Goal: Transaction & Acquisition: Purchase product/service

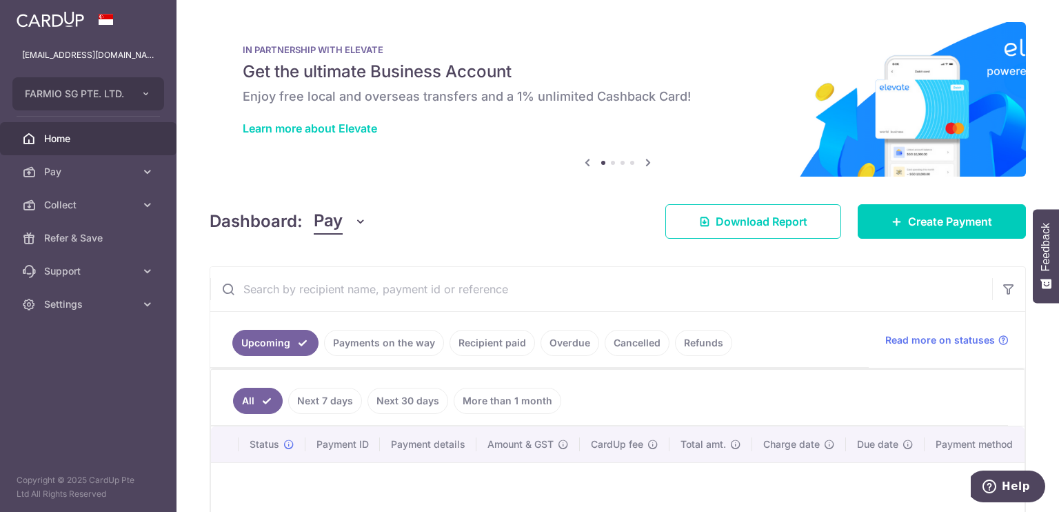
click at [336, 344] on link "Payments on the way" at bounding box center [384, 343] width 120 height 26
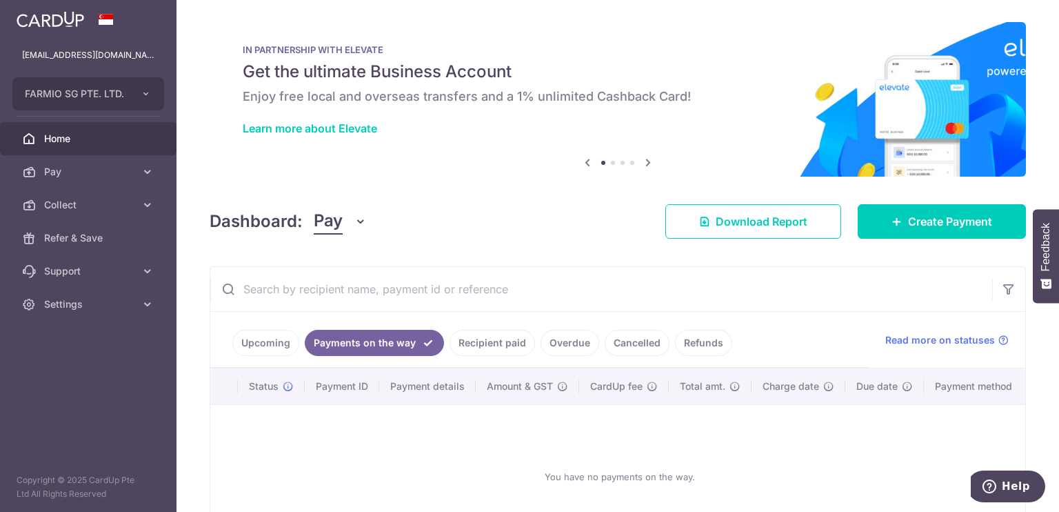
click at [481, 351] on link "Recipient paid" at bounding box center [491, 343] width 85 height 26
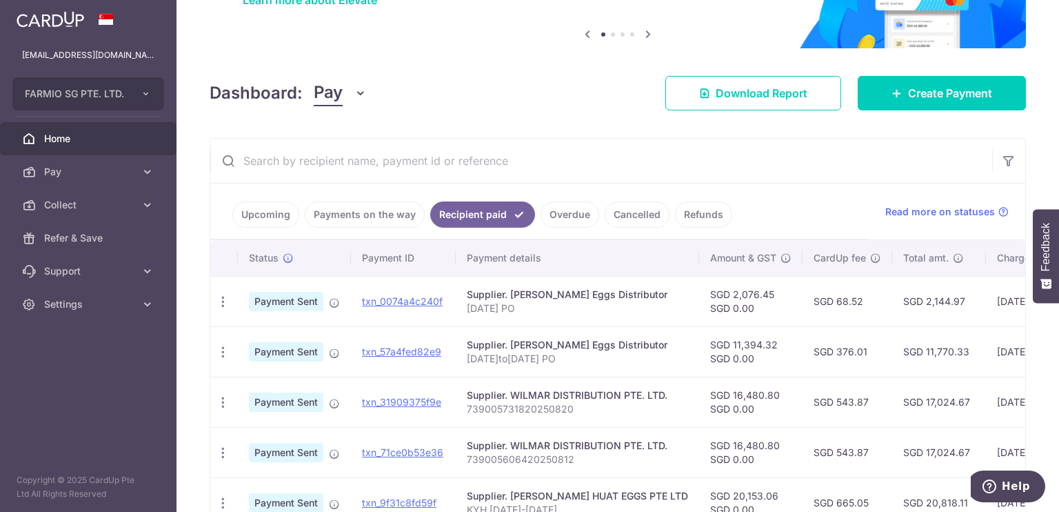
click at [275, 214] on link "Upcoming" at bounding box center [265, 214] width 67 height 26
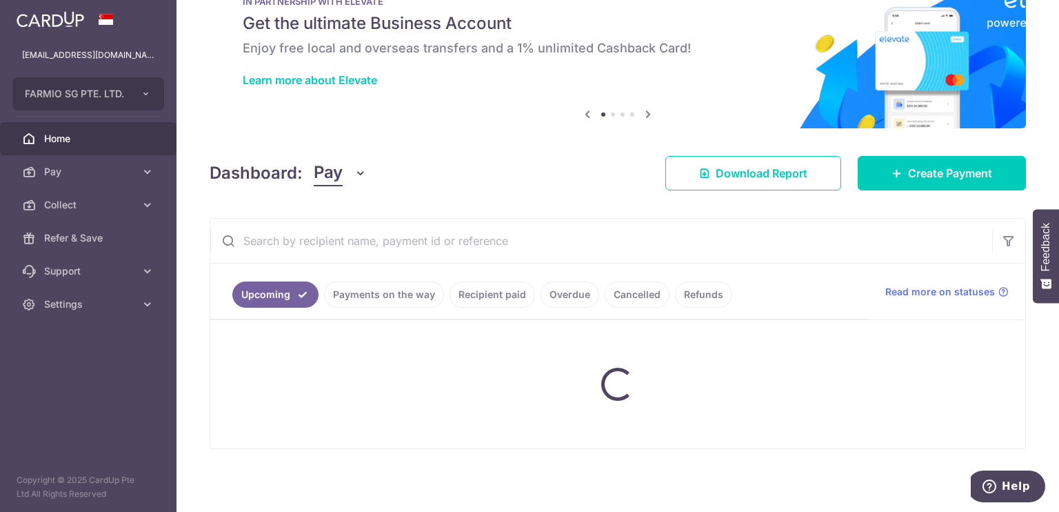
scroll to position [128, 0]
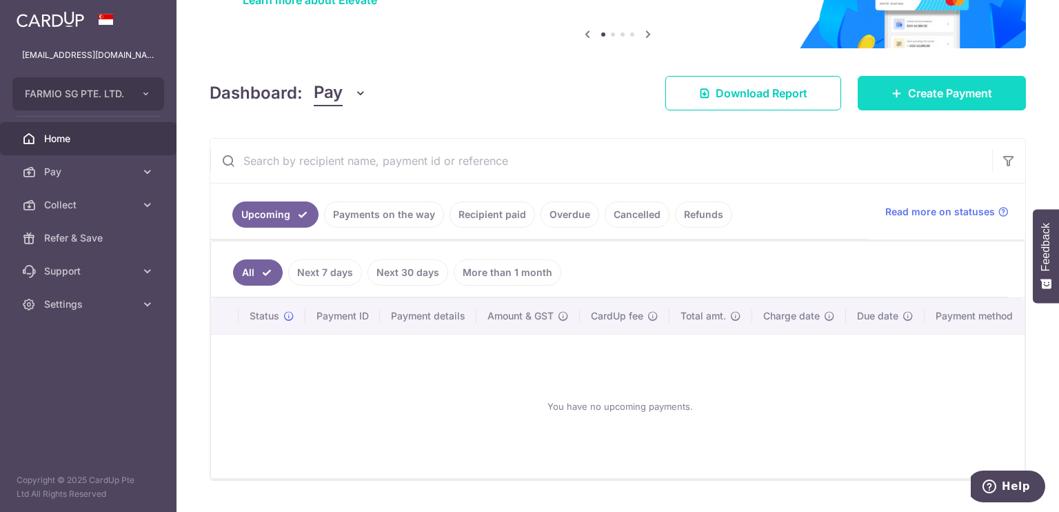
click at [915, 105] on link "Create Payment" at bounding box center [942, 93] width 168 height 34
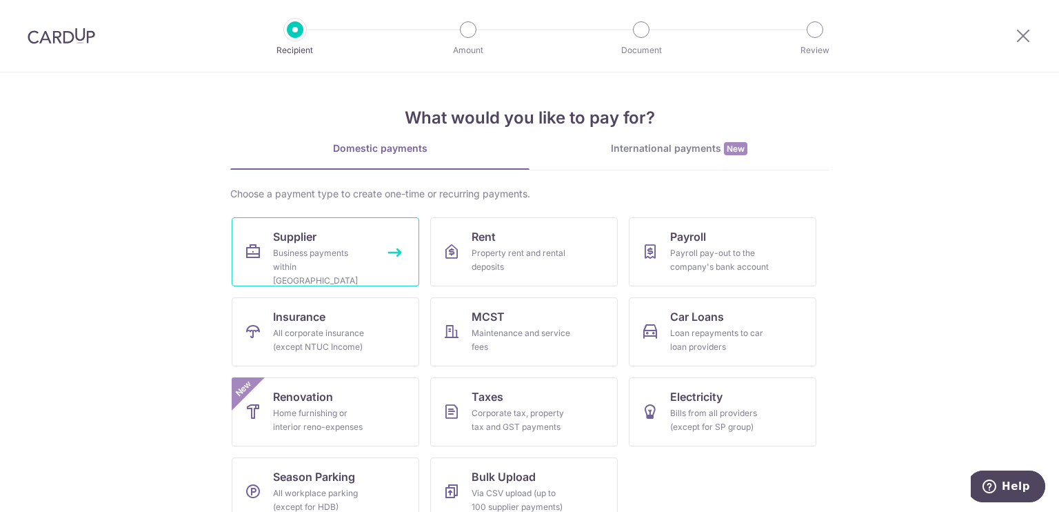
click at [330, 236] on link "Supplier Business payments within Singapore" at bounding box center [326, 251] width 188 height 69
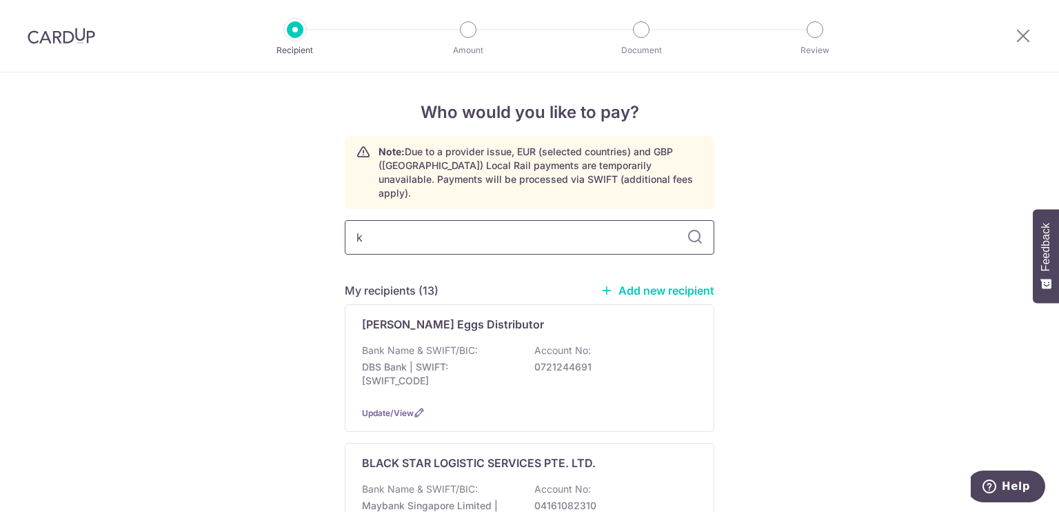
type input "kb"
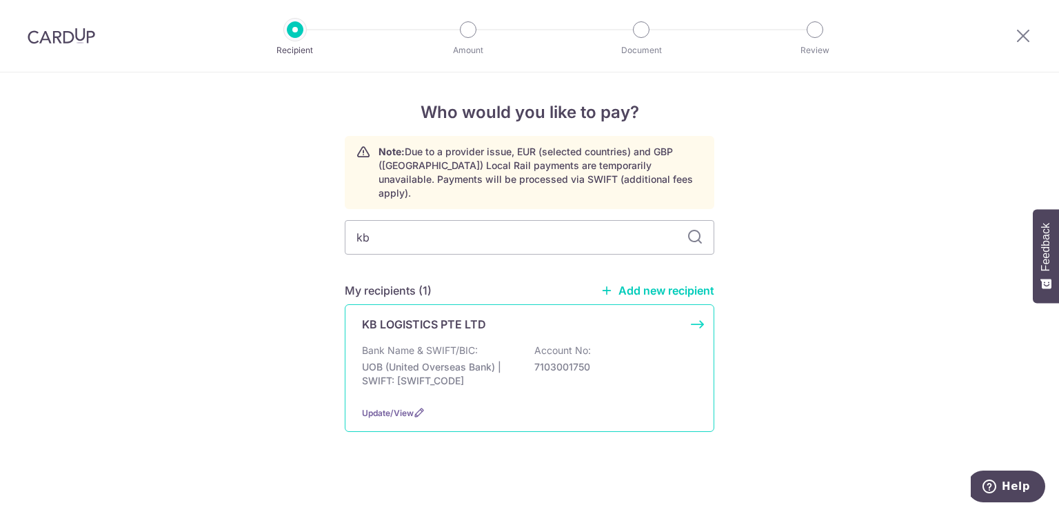
click at [461, 322] on div "KB LOGISTICS PTE LTD Bank Name & SWIFT/BIC: UOB (United Overseas Bank) | SWIFT:…" at bounding box center [530, 368] width 370 height 128
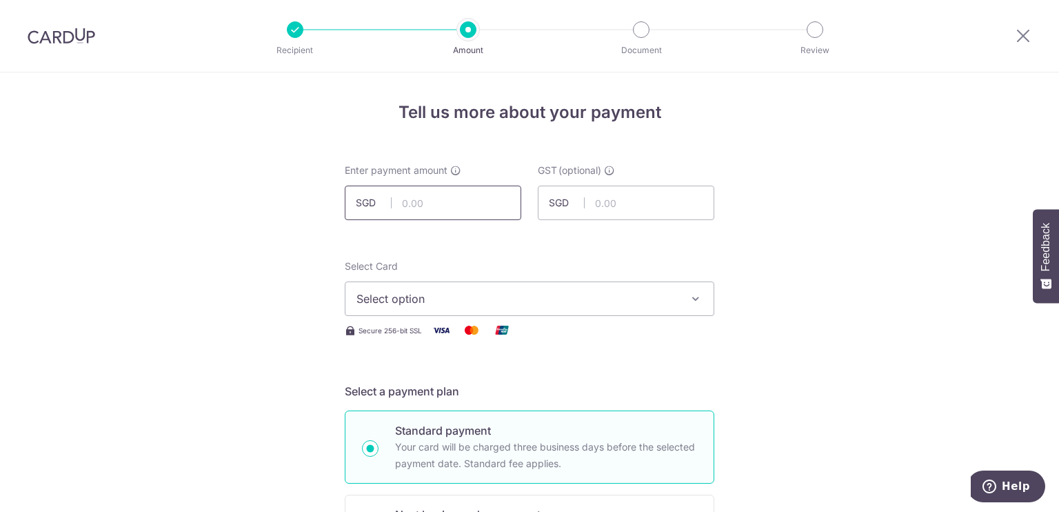
click at [452, 198] on input "text" at bounding box center [433, 202] width 176 height 34
type input "24,895.60"
click at [618, 267] on div "Select Card Select option Add credit card Your Cards **** 1120 **** 8694 **** 1…" at bounding box center [530, 287] width 370 height 57
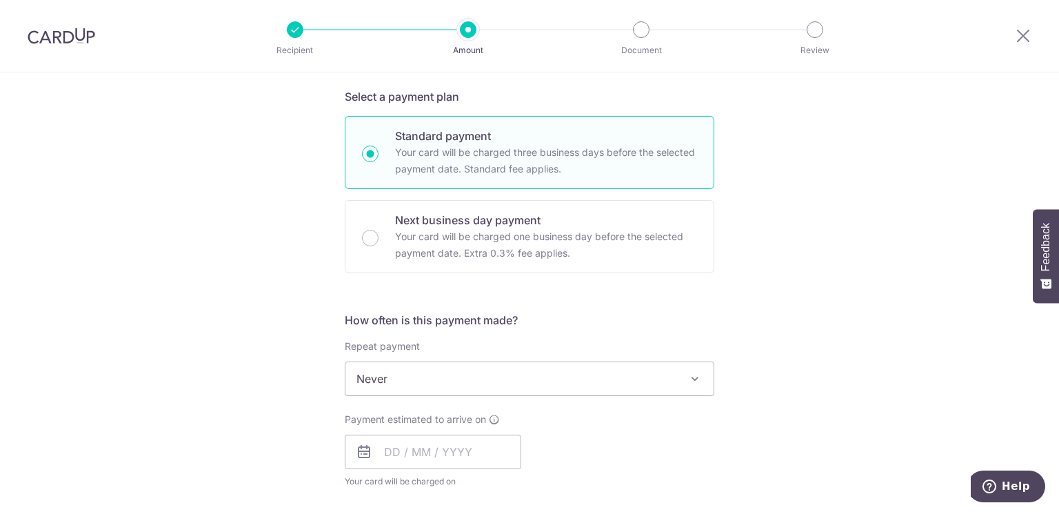
scroll to position [296, 0]
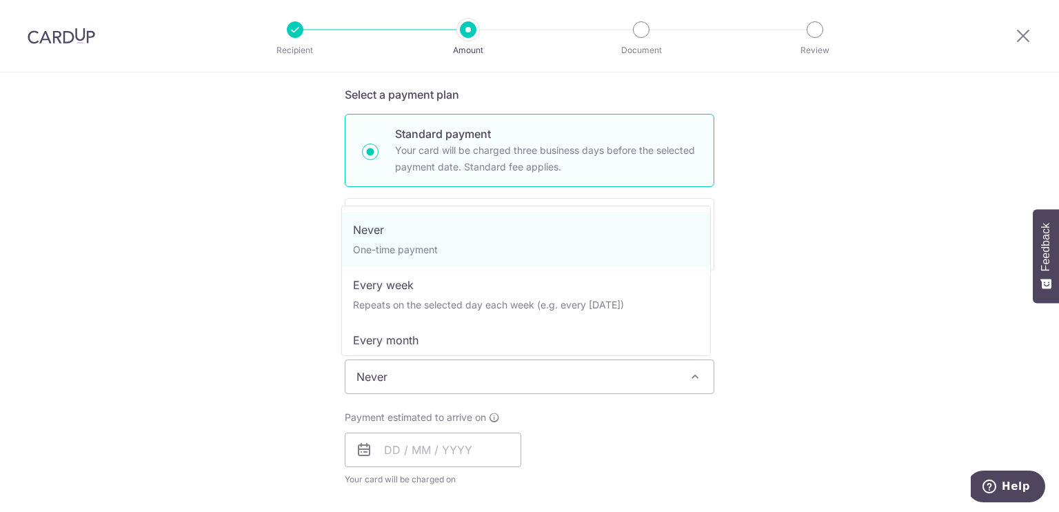
click at [557, 388] on span "Never" at bounding box center [529, 376] width 368 height 33
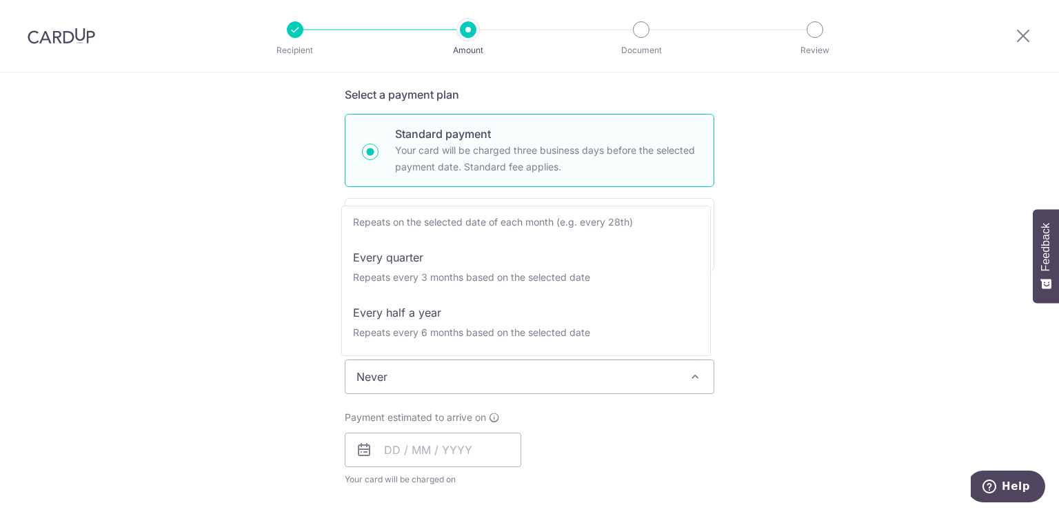
scroll to position [132, 0]
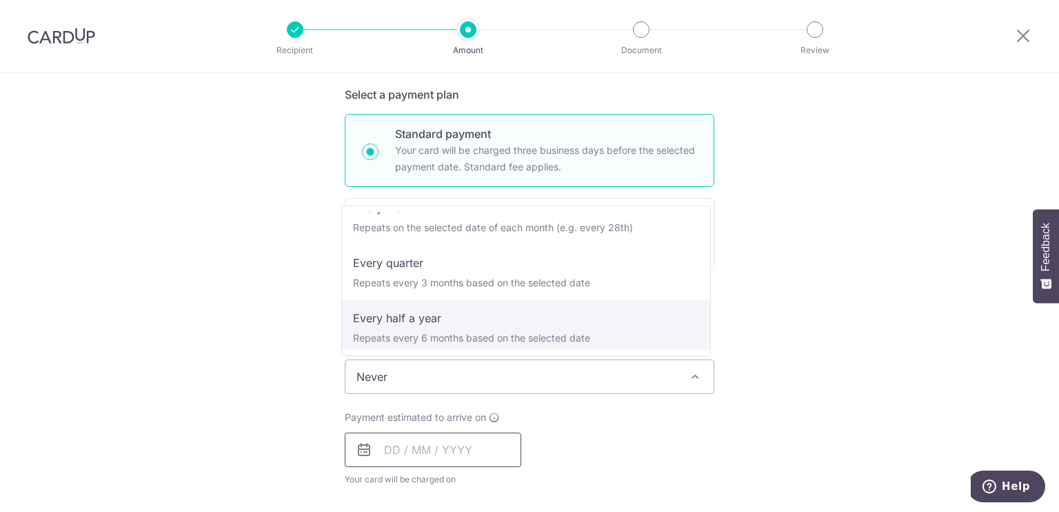
click at [421, 448] on input "text" at bounding box center [433, 449] width 176 height 34
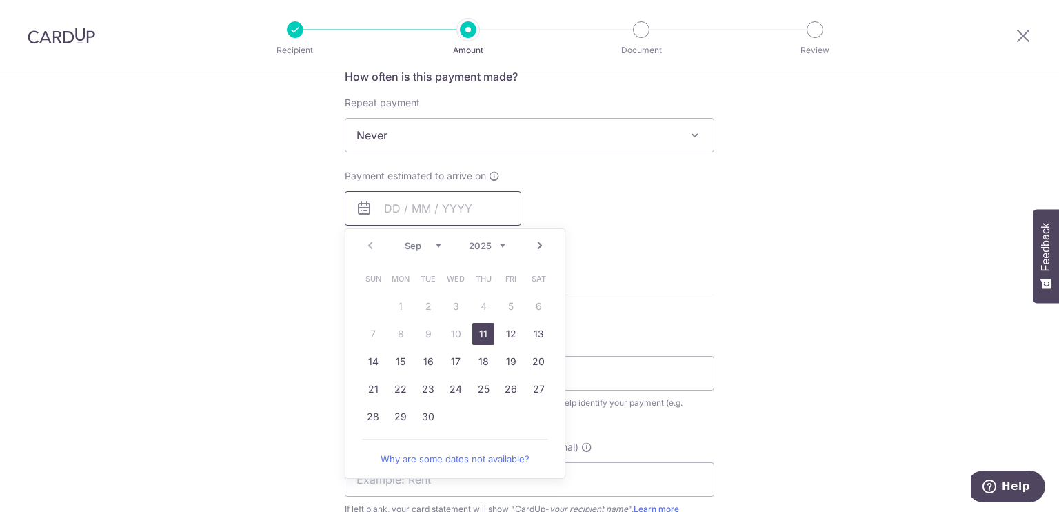
scroll to position [539, 0]
click at [563, 100] on div "Repeat payment Never Every week Every month Every quarter Every half a year Nev…" at bounding box center [530, 122] width 370 height 57
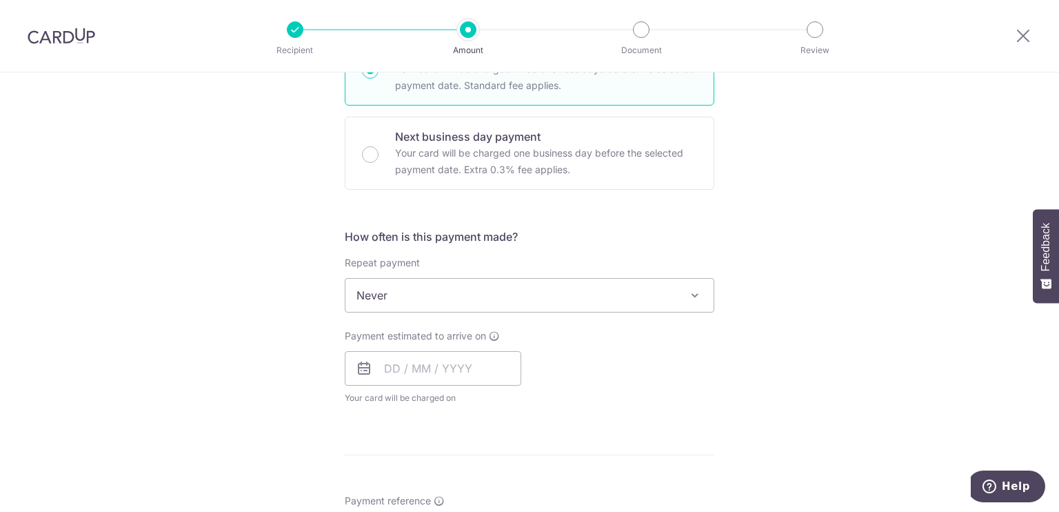
scroll to position [377, 0]
click at [540, 143] on p "Next business day payment" at bounding box center [546, 137] width 302 height 17
click at [378, 147] on input "Next business day payment Your card will be charged one business day before the…" at bounding box center [370, 155] width 17 height 17
radio input "false"
radio input "true"
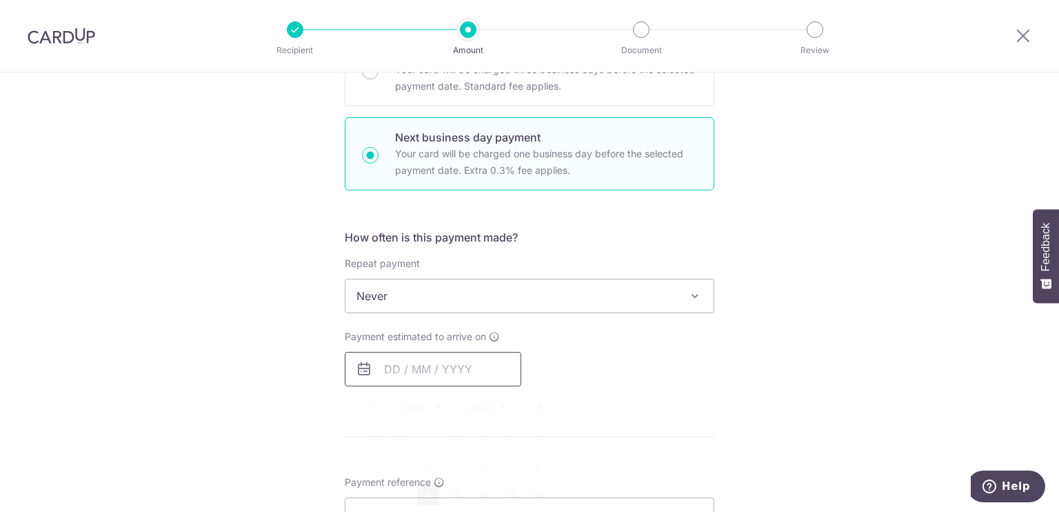
click at [419, 367] on input "text" at bounding box center [433, 369] width 176 height 34
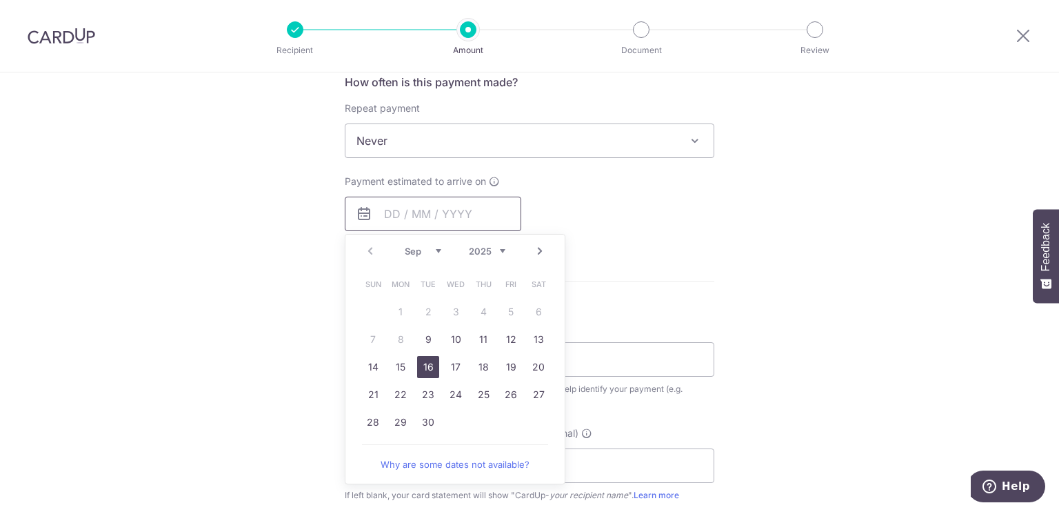
scroll to position [534, 0]
click at [421, 334] on link "9" at bounding box center [428, 338] width 22 height 22
type input "[DATE]"
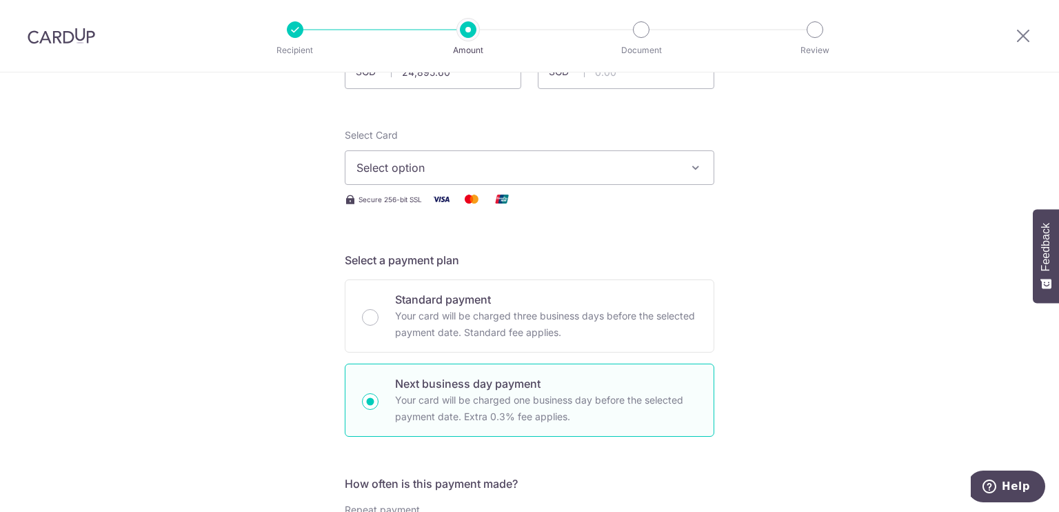
scroll to position [130, 0]
click at [507, 180] on button "Select option" at bounding box center [530, 169] width 370 height 34
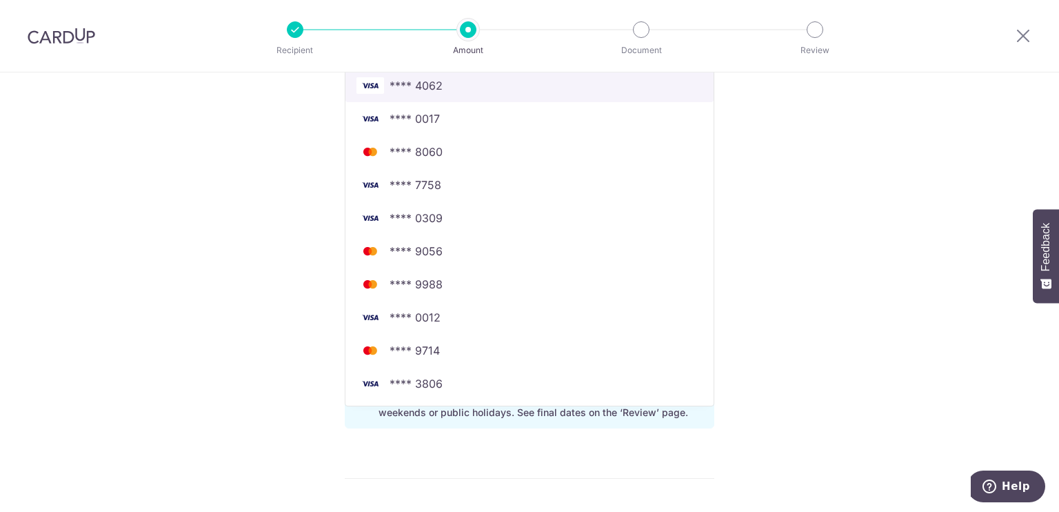
scroll to position [413, 0]
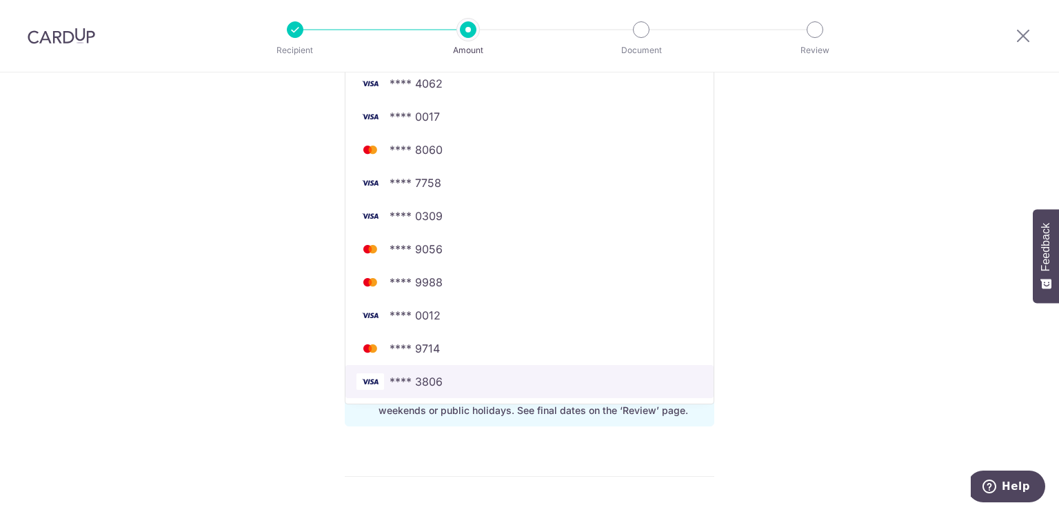
click at [489, 384] on span "**** 3806" at bounding box center [529, 381] width 346 height 17
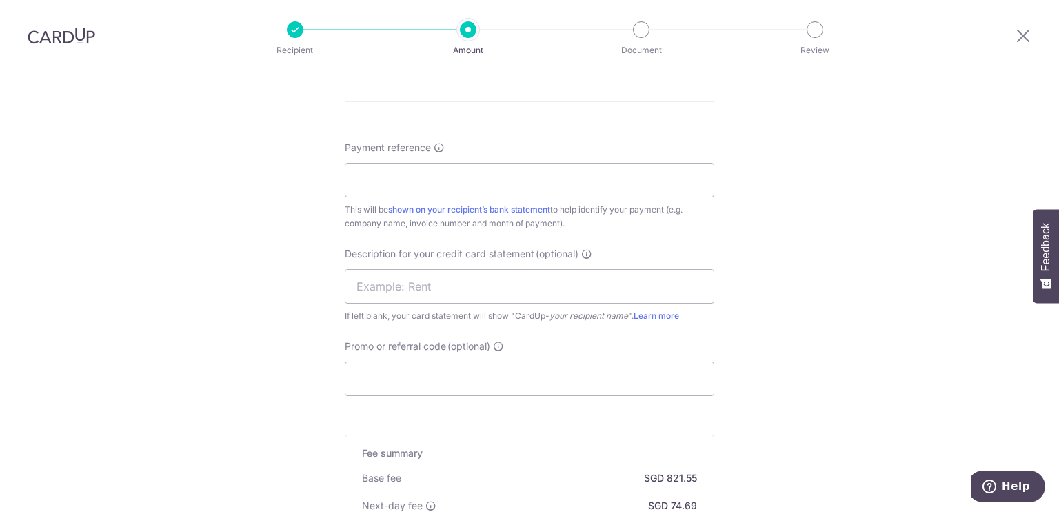
scroll to position [788, 0]
click at [461, 181] on input "Payment reference" at bounding box center [530, 179] width 370 height 34
paste input "KB 20250811"
type input "KB 20250811"
click at [426, 282] on input "text" at bounding box center [530, 285] width 370 height 34
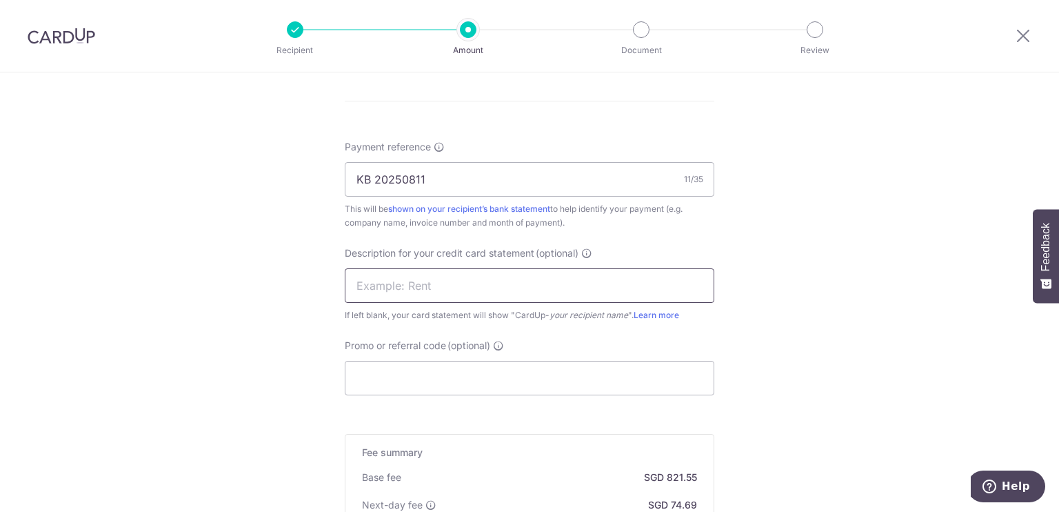
paste input "KB 20250811"
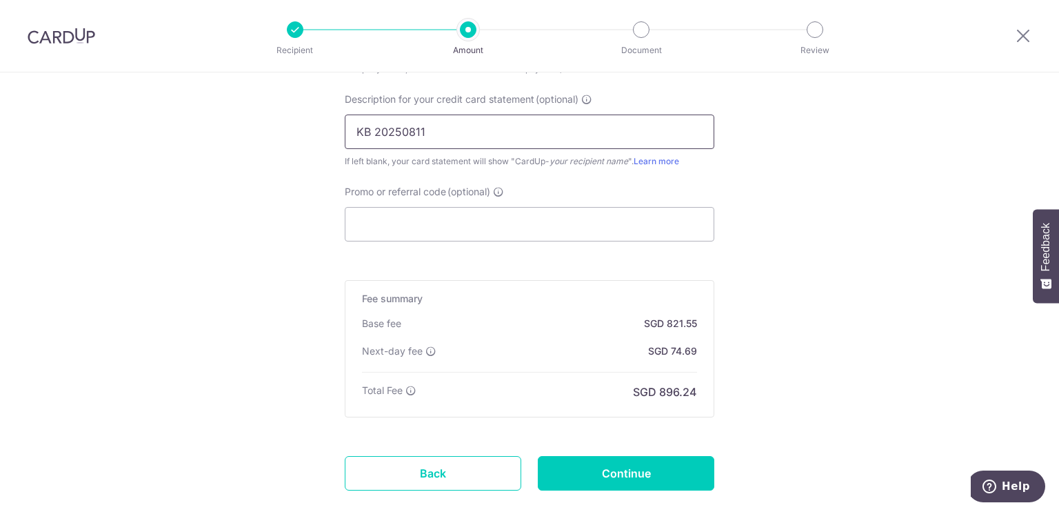
scroll to position [954, 0]
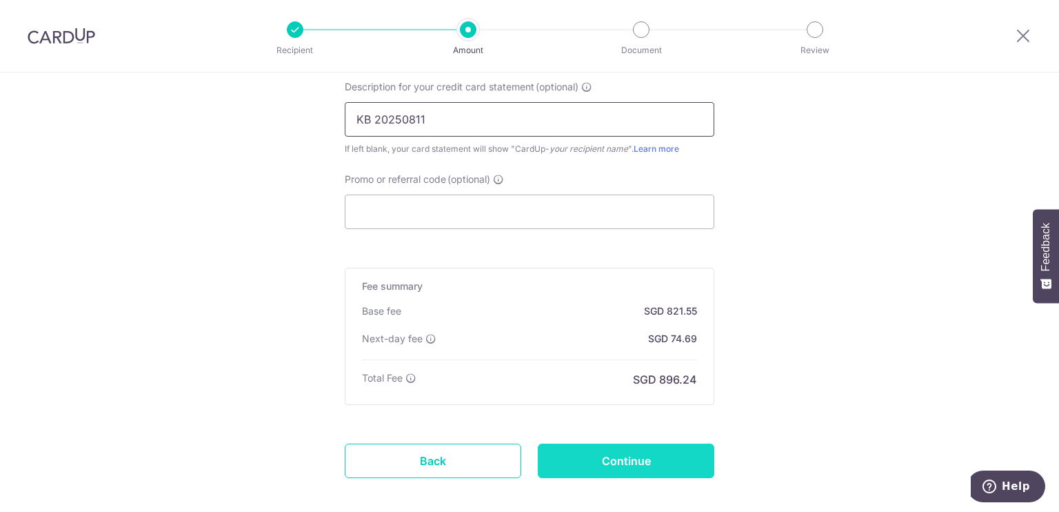
type input "KB 20250811"
click at [631, 454] on input "Continue" at bounding box center [626, 460] width 176 height 34
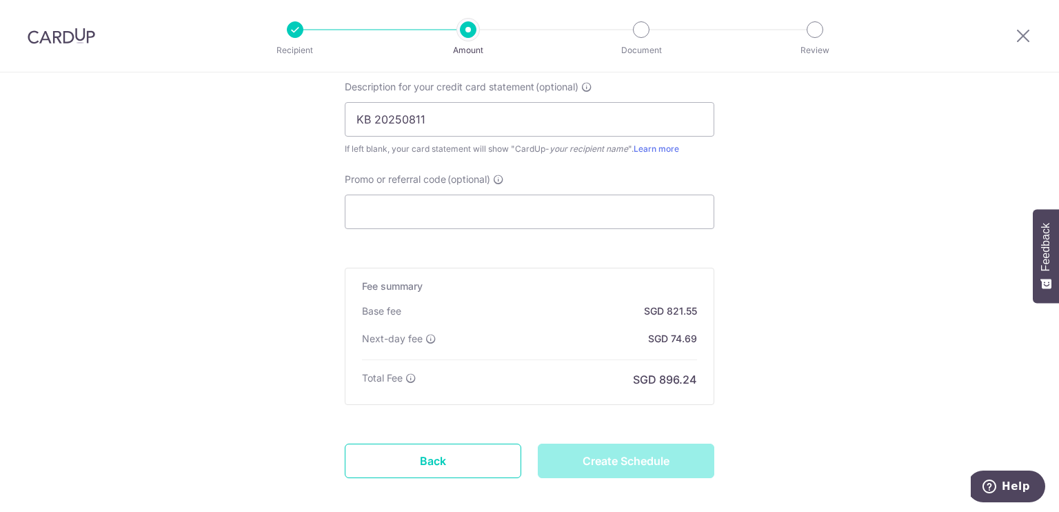
type input "Create Schedule"
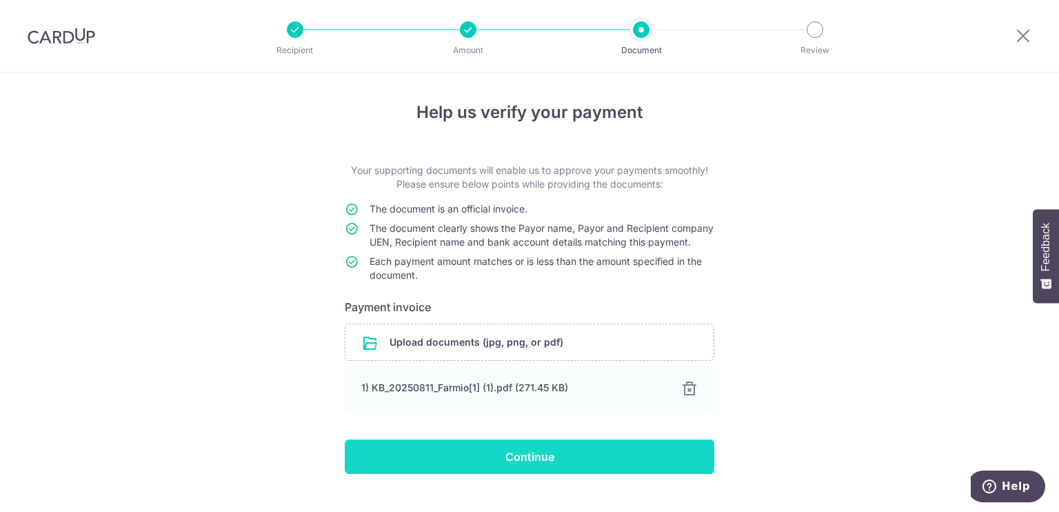
click at [457, 465] on input "Continue" at bounding box center [530, 456] width 370 height 34
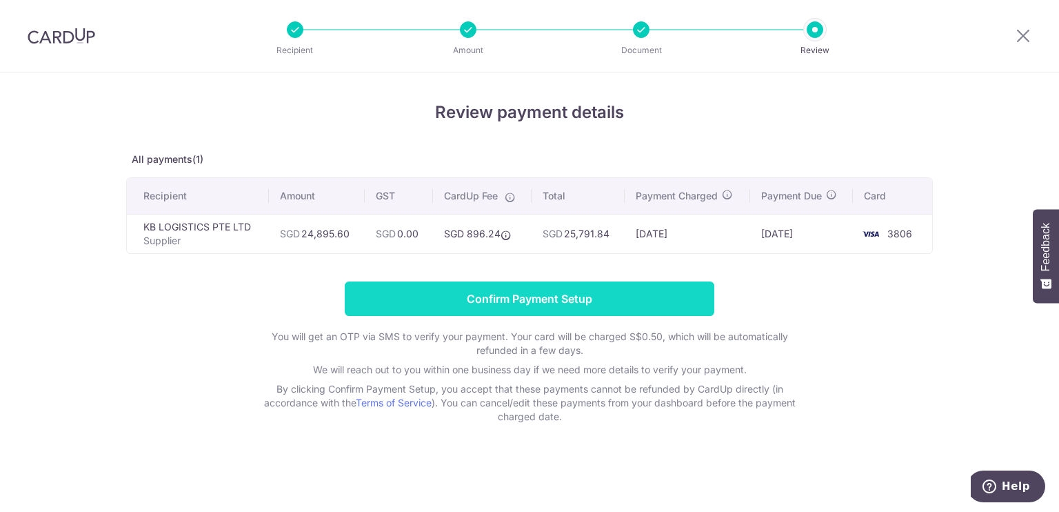
click at [495, 298] on input "Confirm Payment Setup" at bounding box center [530, 298] width 370 height 34
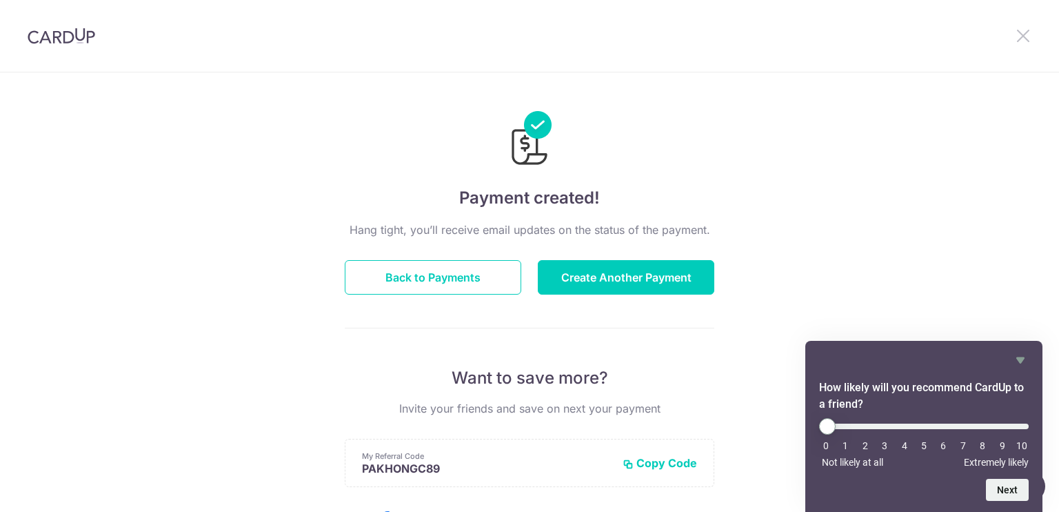
click at [1016, 31] on icon at bounding box center [1023, 35] width 17 height 17
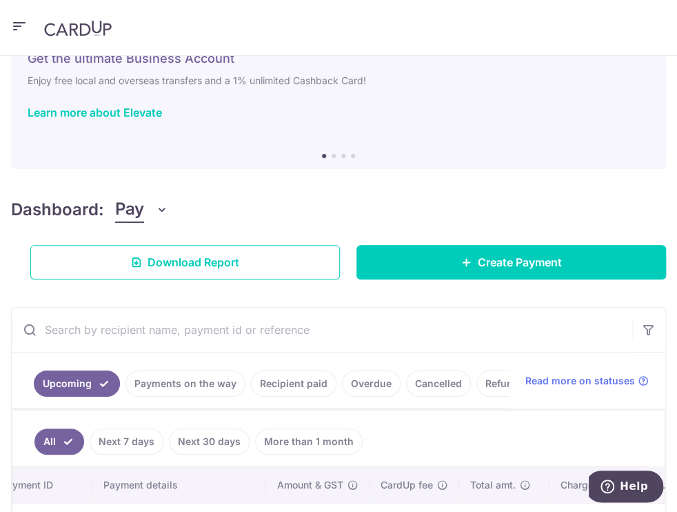
scroll to position [179, 0]
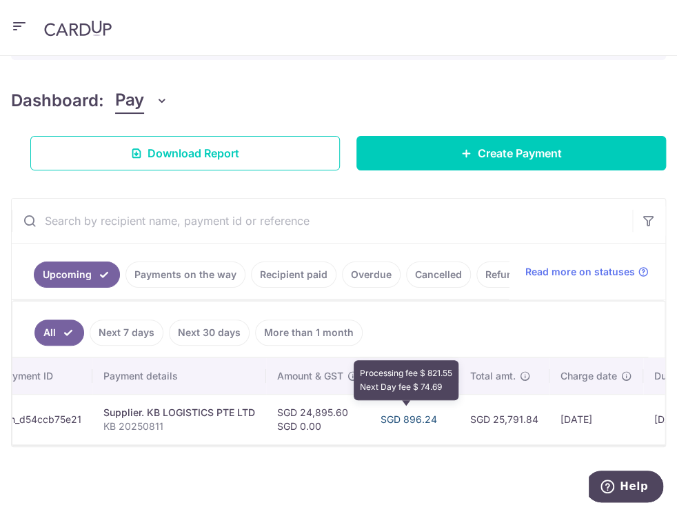
click at [421, 418] on link "SGD 896.24" at bounding box center [409, 419] width 57 height 12
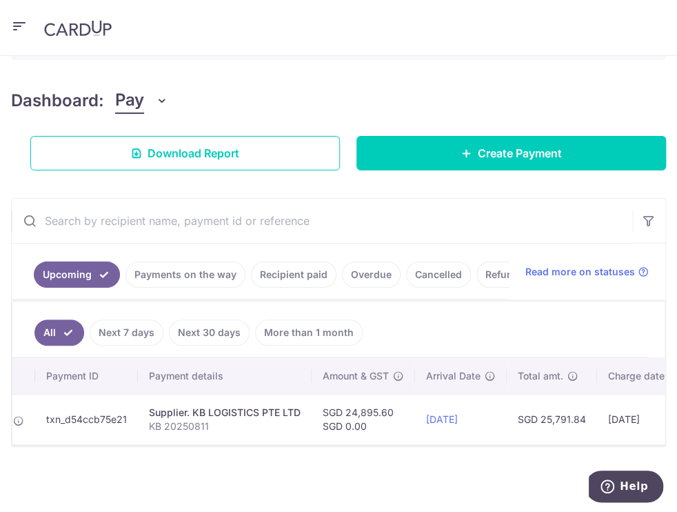
scroll to position [0, 58]
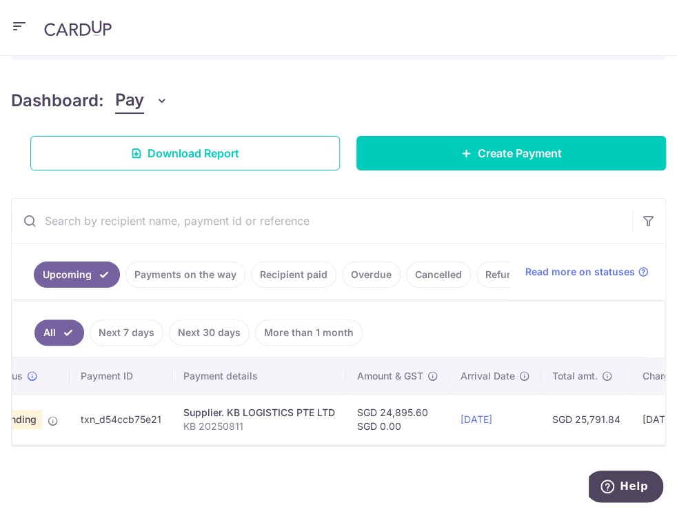
click at [564, 51] on header at bounding box center [338, 28] width 677 height 56
